Goal: Communication & Community: Answer question/provide support

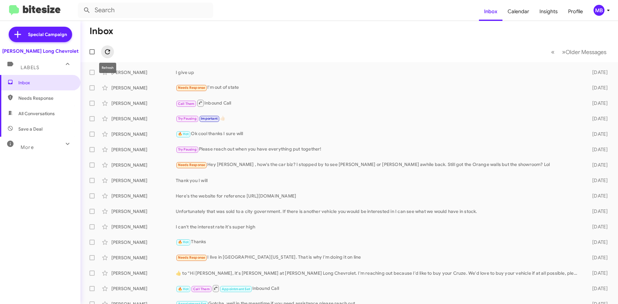
click at [111, 52] on span at bounding box center [107, 52] width 13 height 8
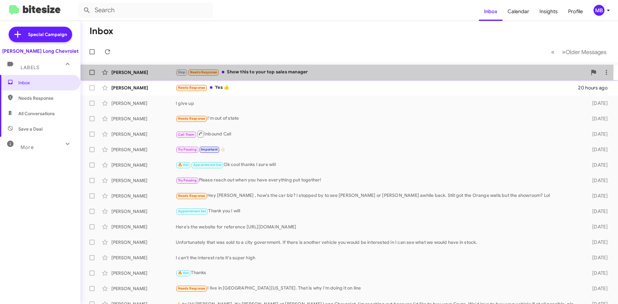
click at [324, 70] on div "Stop Needs Response Show this to your top sales manager" at bounding box center [381, 72] width 411 height 7
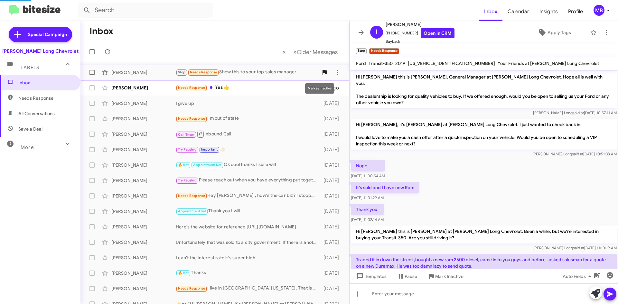
scroll to position [151, 0]
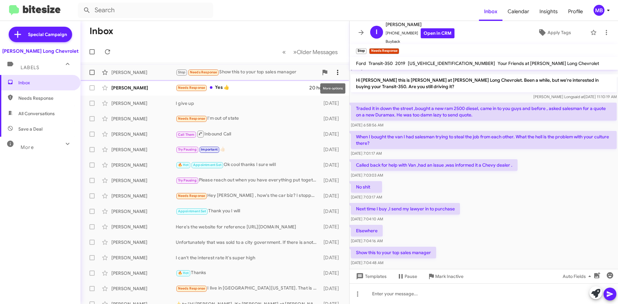
click at [334, 72] on icon at bounding box center [338, 73] width 8 height 8
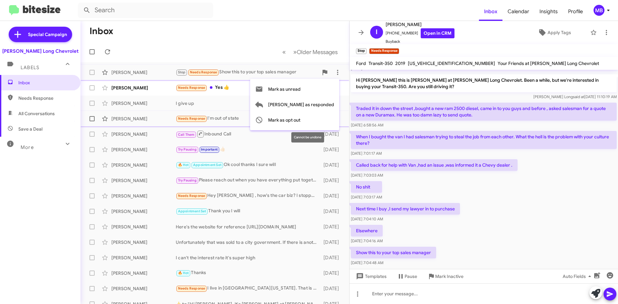
click at [300, 123] on span "Mark as opt out" at bounding box center [284, 119] width 32 height 15
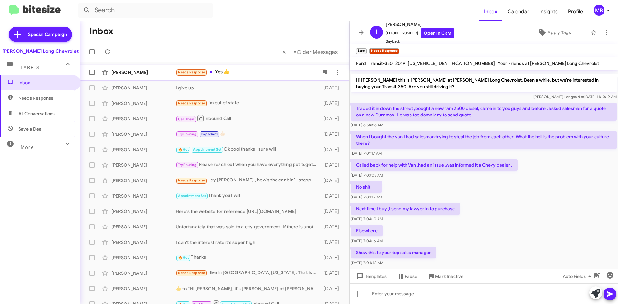
click at [270, 69] on div "Needs Response Yes 👍" at bounding box center [247, 72] width 143 height 7
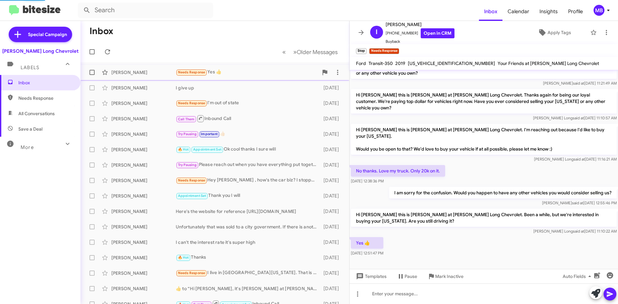
scroll to position [10, 0]
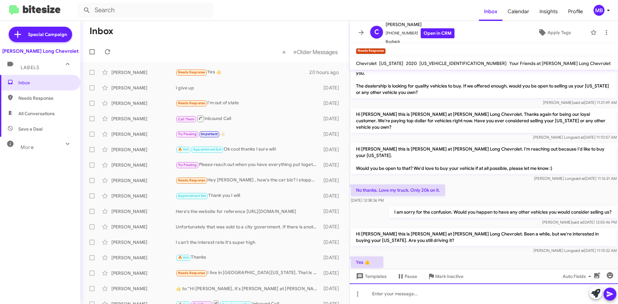
click at [491, 300] on div at bounding box center [484, 294] width 268 height 21
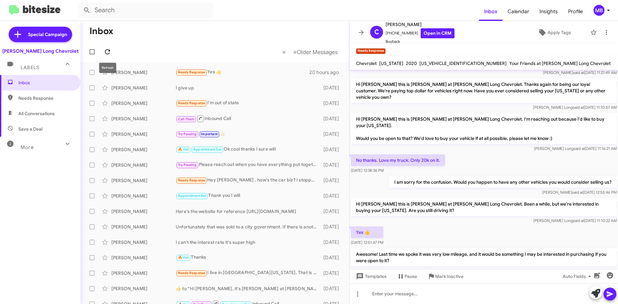
click at [103, 55] on span at bounding box center [107, 52] width 13 height 8
